Goal: Transaction & Acquisition: Purchase product/service

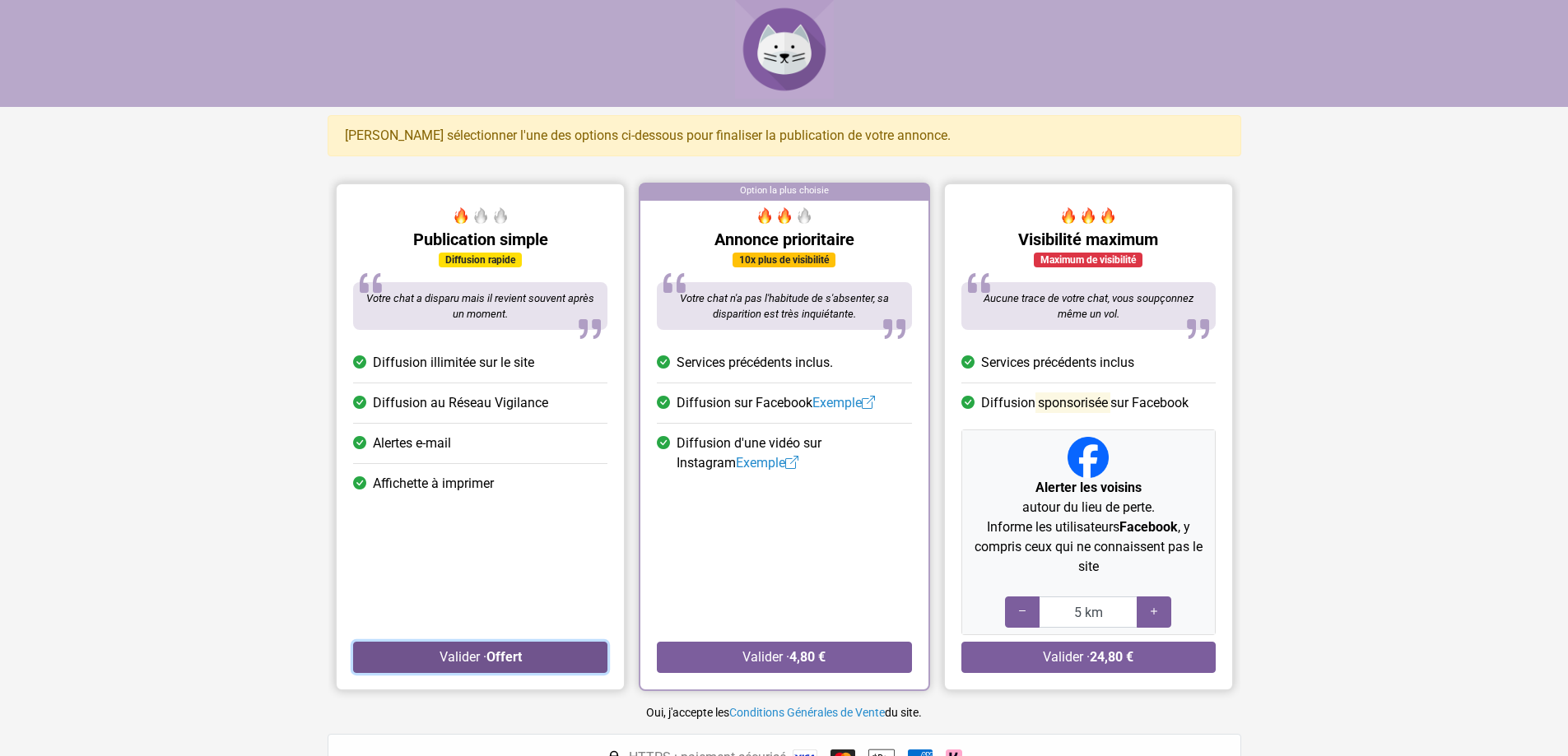
click at [508, 659] on strong "Offert" at bounding box center [503, 657] width 36 height 15
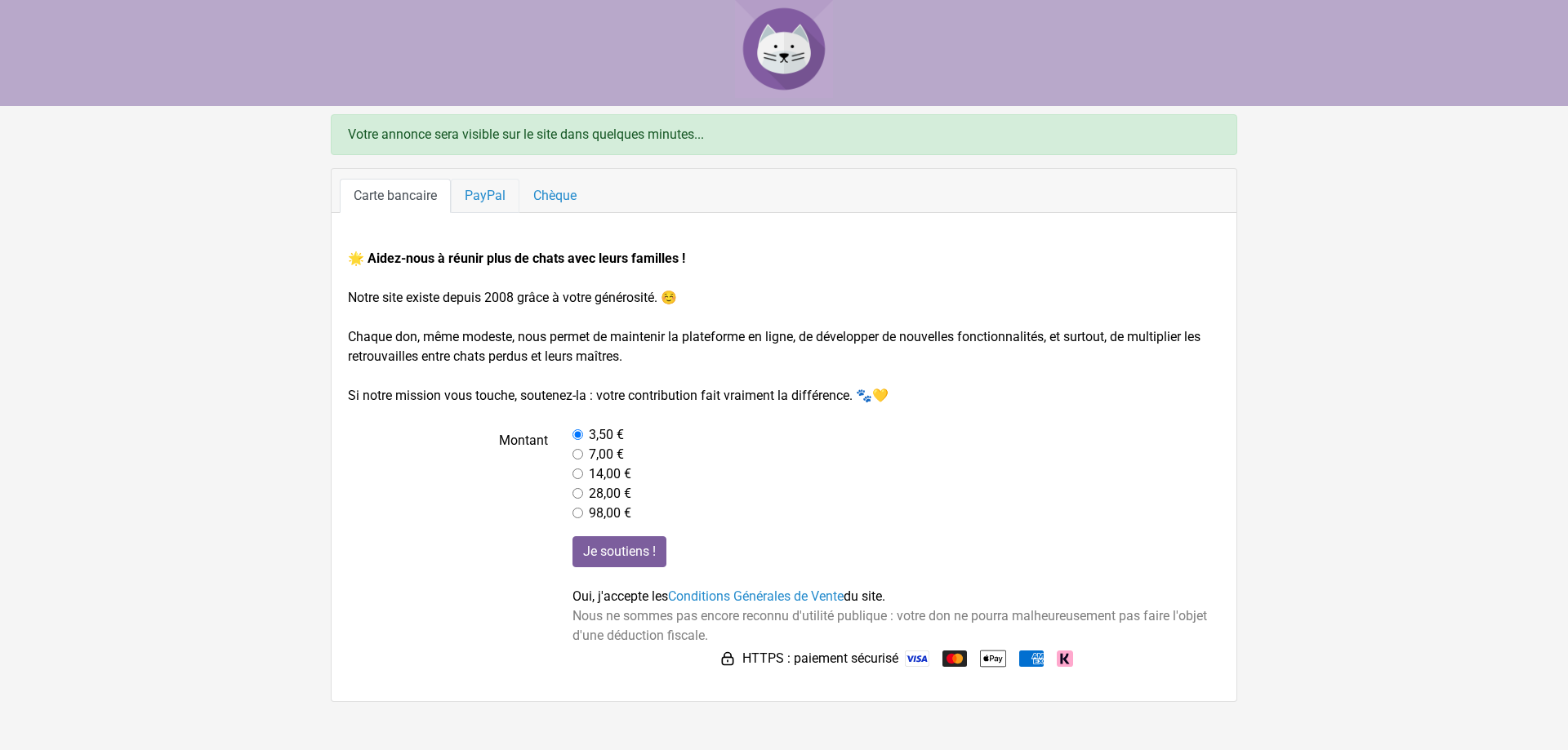
click at [485, 197] on link "PayPal" at bounding box center [485, 196] width 69 height 34
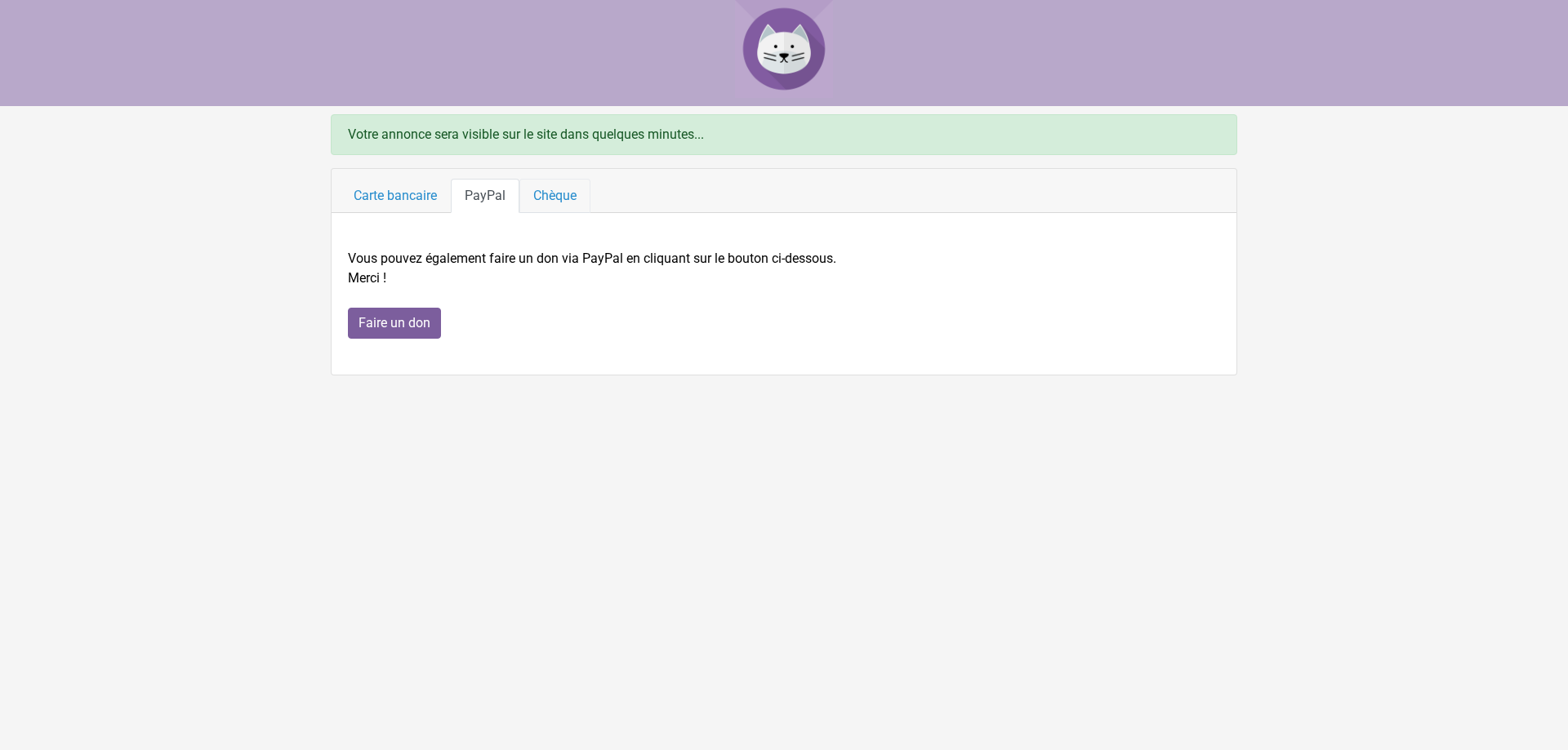
click at [557, 192] on link "Chèque" at bounding box center [555, 196] width 71 height 34
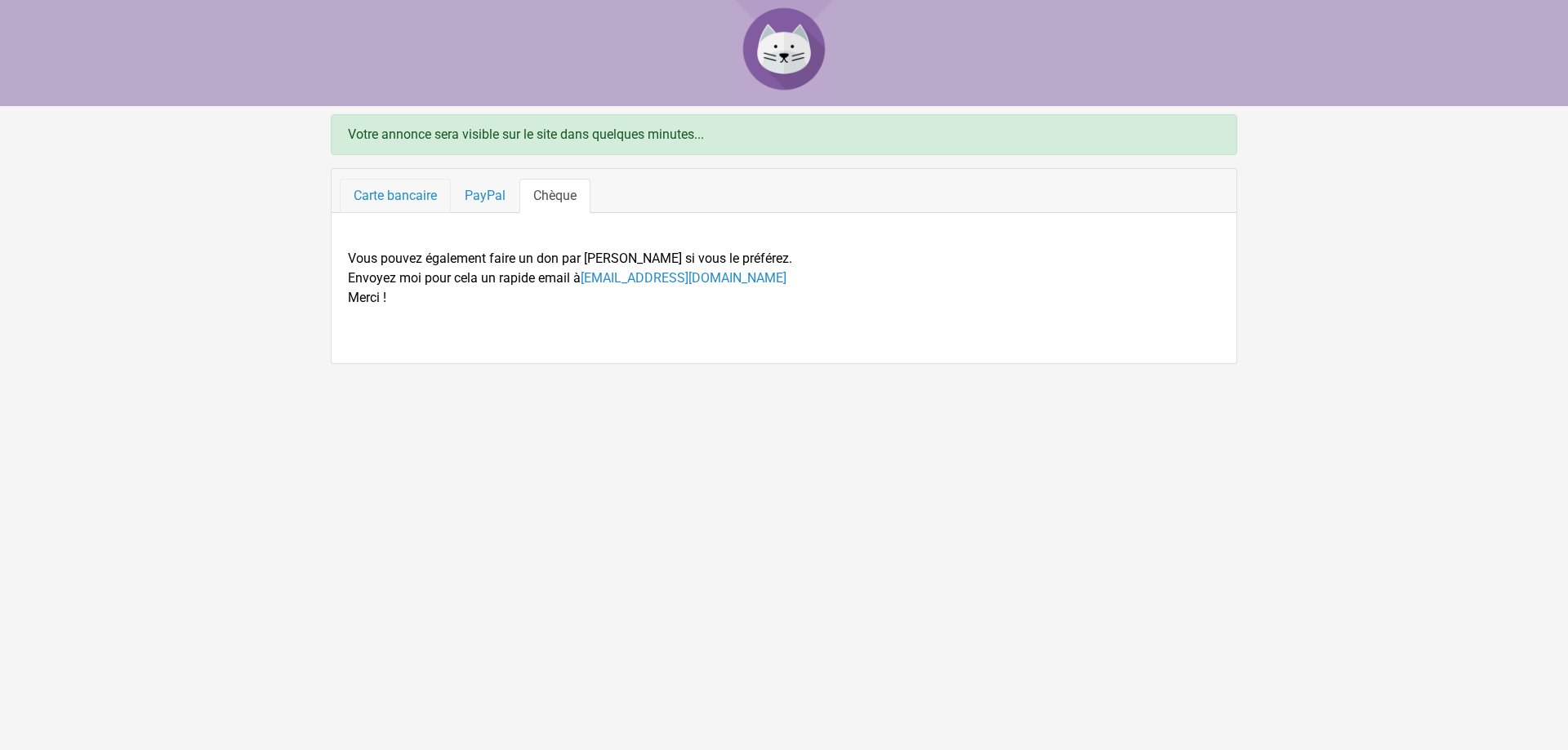
click at [384, 188] on link "Carte bancaire" at bounding box center [395, 196] width 111 height 34
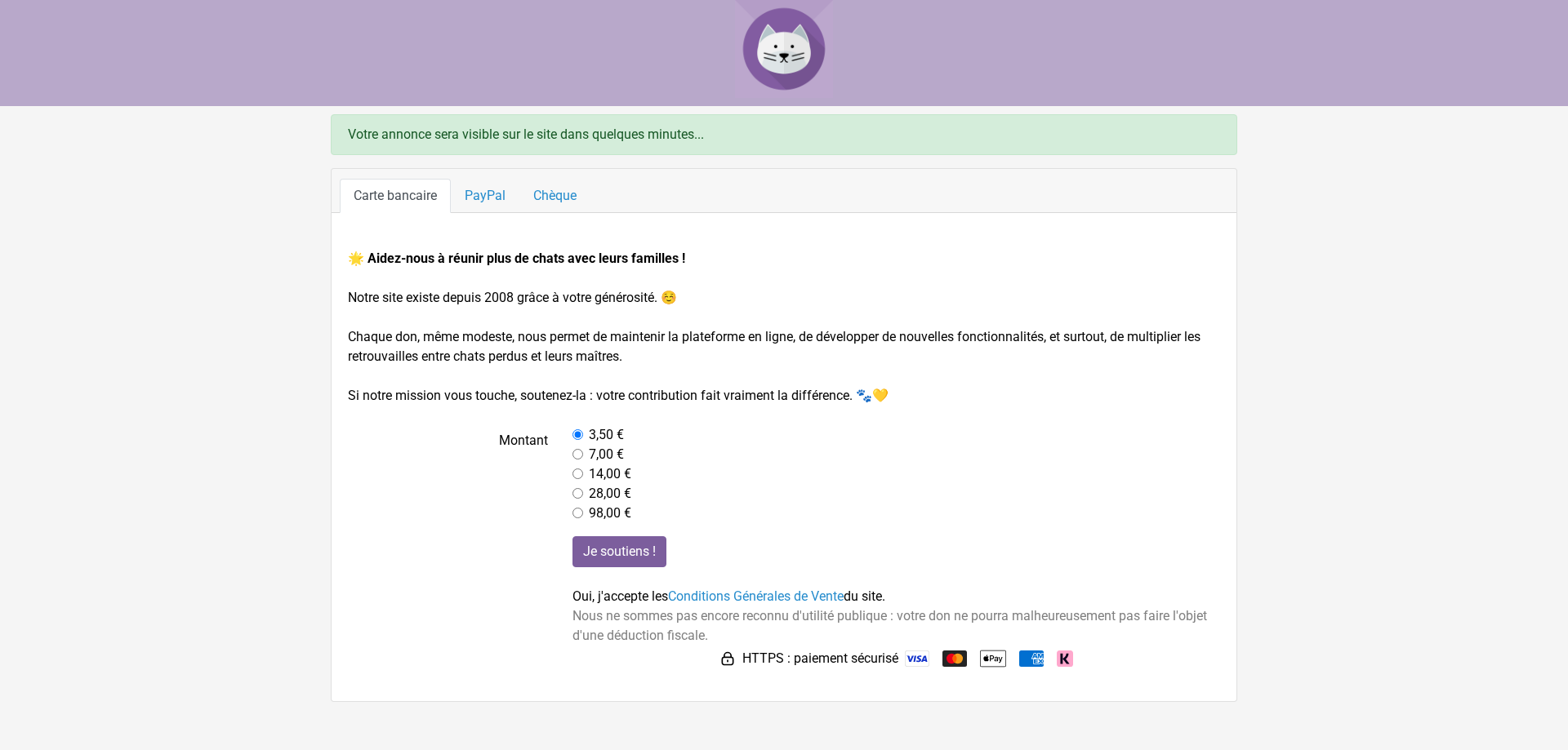
click at [786, 55] on img at bounding box center [784, 49] width 98 height 98
